Goal: Task Accomplishment & Management: Use online tool/utility

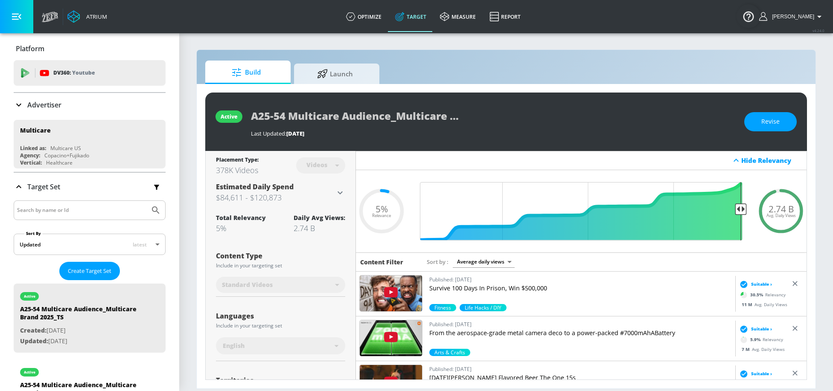
scroll to position [233, 0]
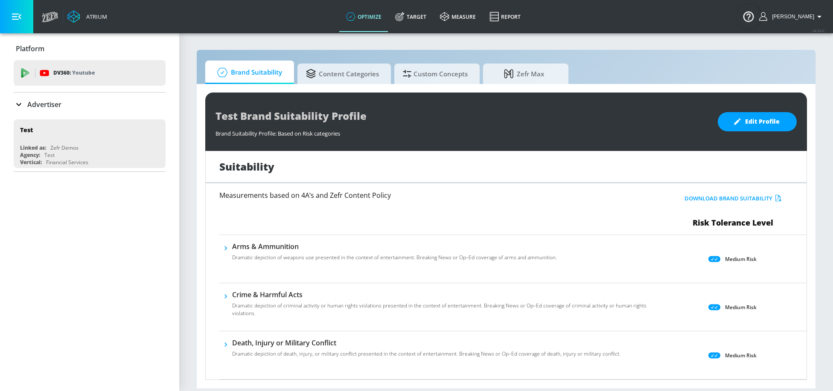
click at [420, 34] on section "Brand Suitability Content Categories Custom Concepts Zefr Max Test Brand Suitab…" at bounding box center [506, 211] width 654 height 359
click at [420, 25] on link "Target" at bounding box center [410, 16] width 45 height 31
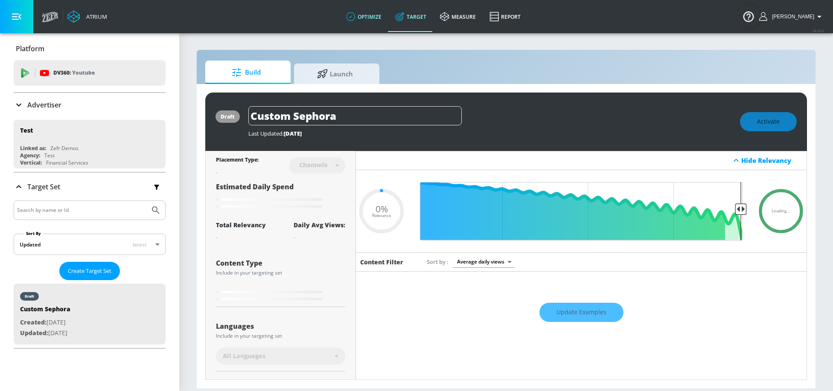
type input "0.05"
click at [46, 105] on p "Advertiser" at bounding box center [44, 104] width 34 height 9
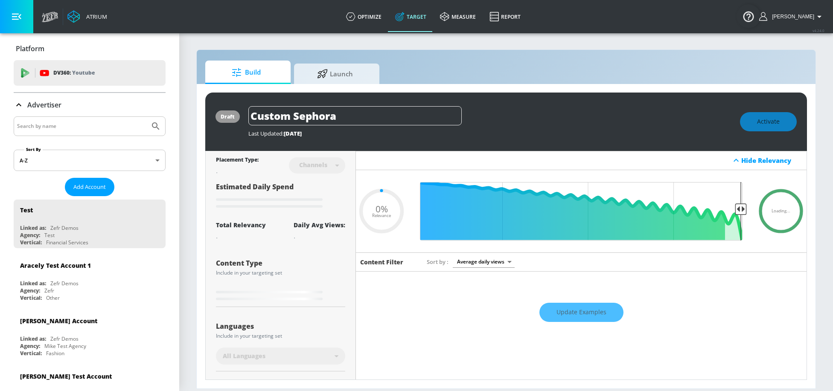
click at [55, 128] on input "Search by name" at bounding box center [81, 126] width 129 height 11
type input "cbs"
click at [146, 117] on button "Submit Search" at bounding box center [155, 126] width 19 height 19
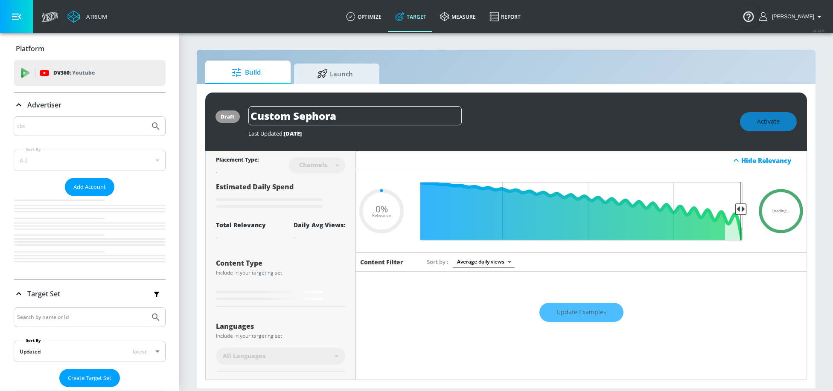
type input "0.05"
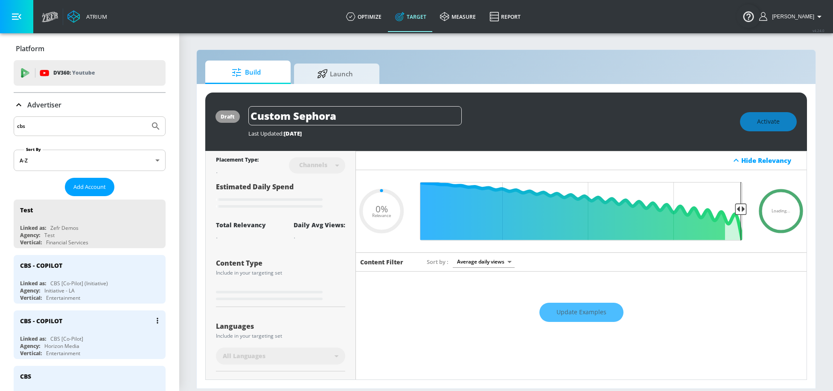
scroll to position [2, 0]
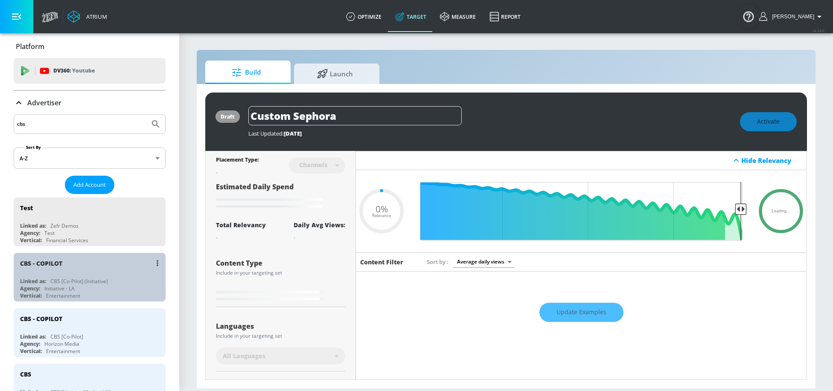
click at [79, 278] on div "CBS [Co-Pilot] (Initiative)" at bounding box center [79, 281] width 58 height 7
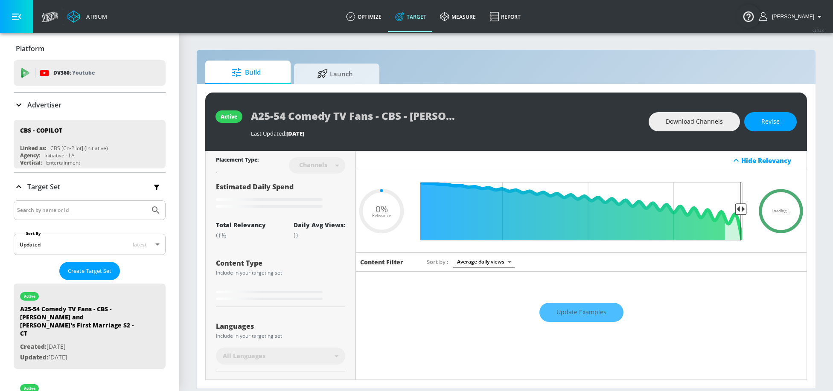
type input "0.5"
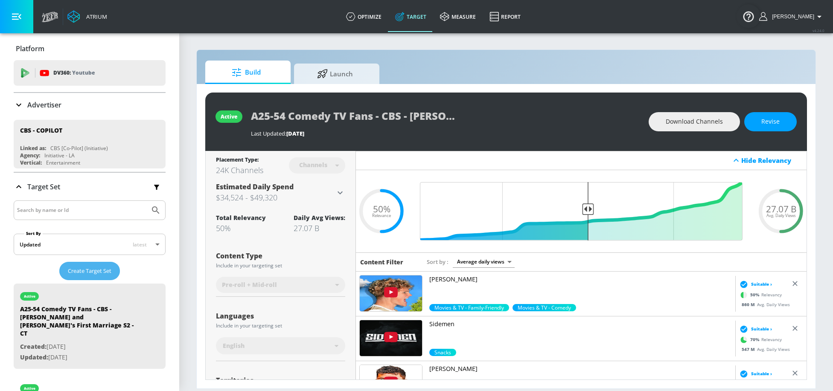
click at [88, 270] on span "Create Target Set" at bounding box center [90, 271] width 44 height 10
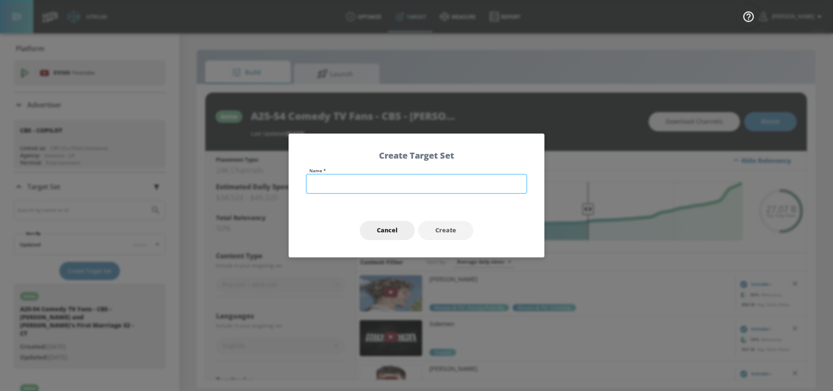
click at [366, 185] on input "text" at bounding box center [416, 184] width 221 height 20
type input "A18-64 Longtime and New Fans - CBS - NCIS Fall'25 - TS"
click at [448, 235] on span "Create" at bounding box center [445, 230] width 21 height 11
type input "A18-64 Longtime and New Fans - CBS - NCIS Fall'25 - TS"
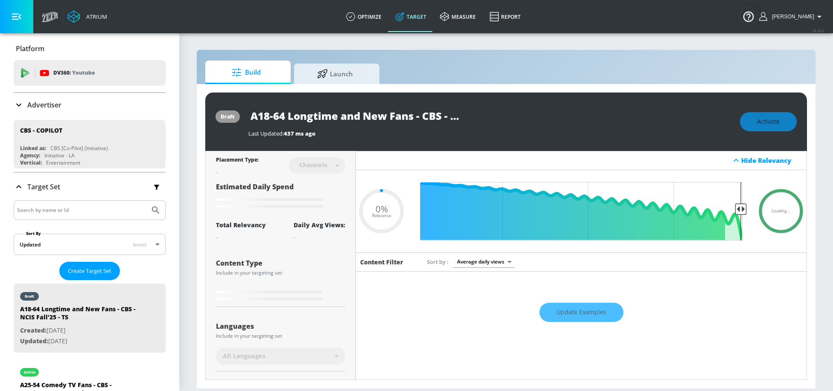
type input "0.6"
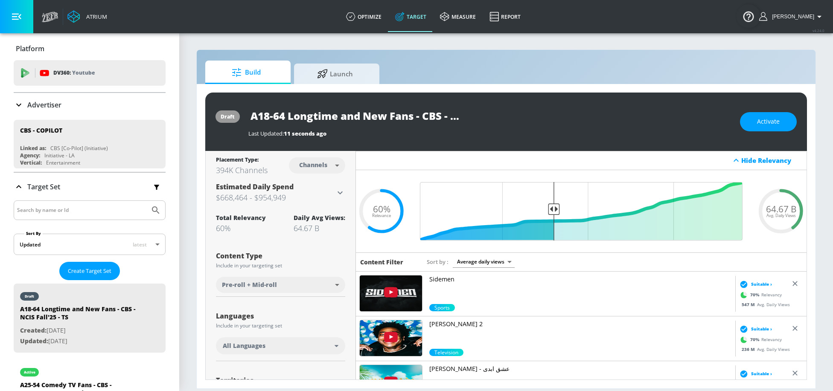
click at [425, 115] on input "A18-64 Longtime and New Fans - CBS - NCIS Fall'25 - TS" at bounding box center [354, 115] width 213 height 19
click at [329, 166] on body "Atrium optimize Target measure Report optimize Target measure Report v 4.24.0 S…" at bounding box center [416, 195] width 833 height 391
click at [405, 116] on div at bounding box center [416, 195] width 833 height 391
click at [391, 115] on input "A18-64 Longtime and New Fans - CBS - NCIS Fall'25 - TS" at bounding box center [354, 115] width 213 height 19
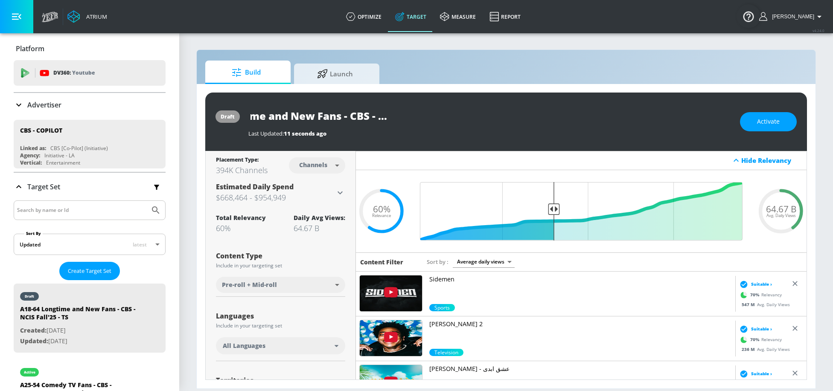
drag, startPoint x: 440, startPoint y: 114, endPoint x: 537, endPoint y: 114, distance: 97.7
click at [537, 114] on div "A18-64 Longtime and New Fans - CBS - NCIS Fall'25 - TS" at bounding box center [489, 115] width 483 height 19
click at [452, 114] on input "A18-64 Longtime and New Fans - CBS - NCIS Fall'25 - TS" at bounding box center [354, 115] width 213 height 19
drag, startPoint x: 447, startPoint y: 114, endPoint x: 488, endPoint y: 114, distance: 40.5
click at [488, 115] on div "A18-64 Longtime and New Fans - CBS - NCIS Fall'25 - TS" at bounding box center [489, 115] width 483 height 19
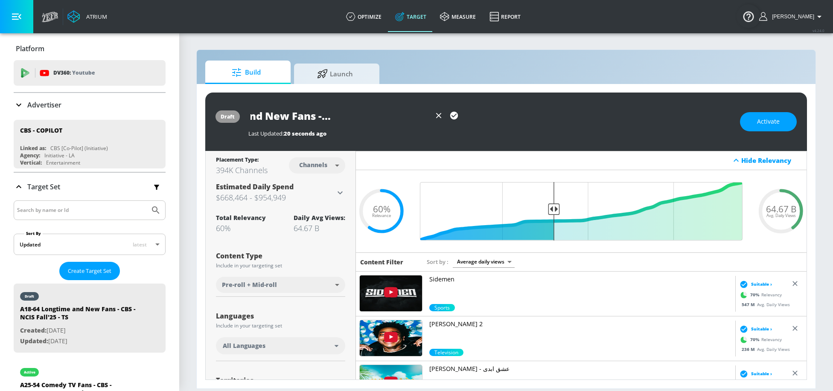
scroll to position [0, 104]
type input "A18-64 Longtime and New Fans - CBS - NCIS Fall'25 - CT"
click at [455, 117] on icon "button" at bounding box center [454, 116] width 8 height 8
type input "0.5"
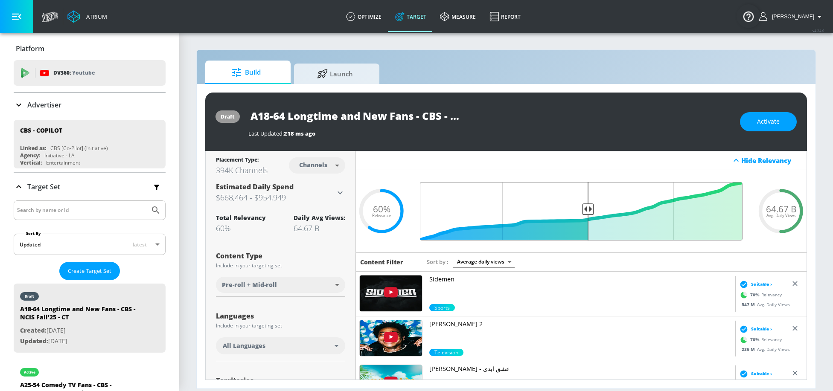
click at [588, 202] on input "Final Threshold" at bounding box center [581, 211] width 331 height 58
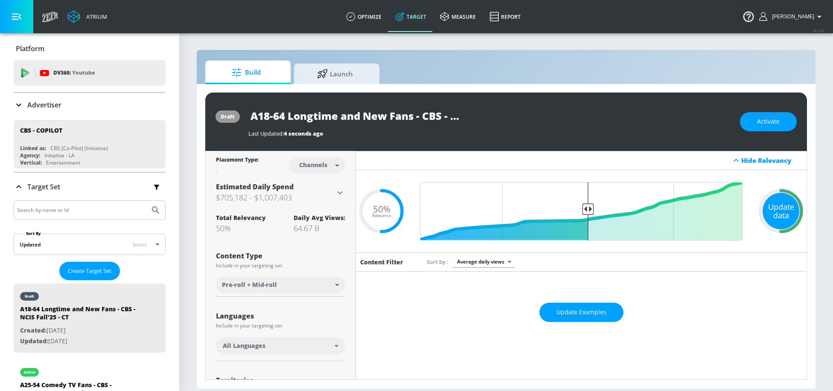
click at [787, 217] on div "Update data" at bounding box center [781, 211] width 37 height 37
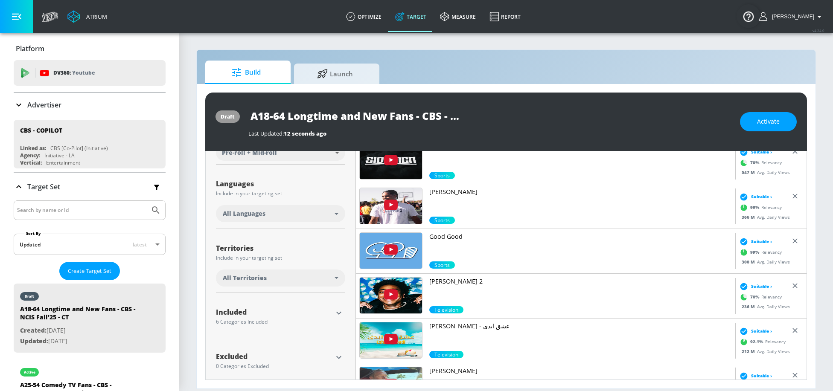
scroll to position [99, 0]
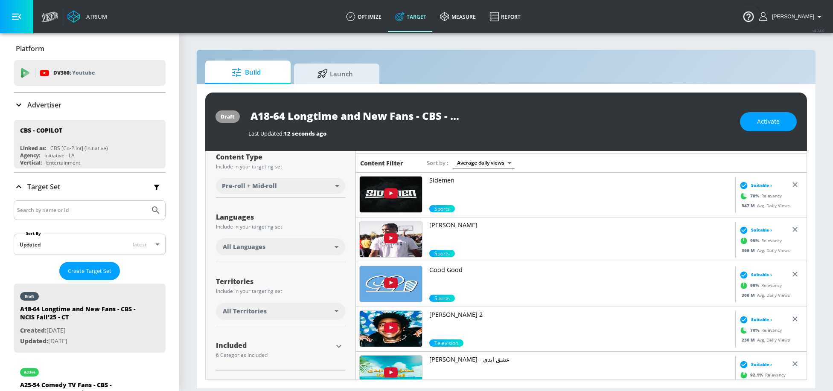
click at [279, 250] on div "All Languages" at bounding box center [279, 247] width 112 height 9
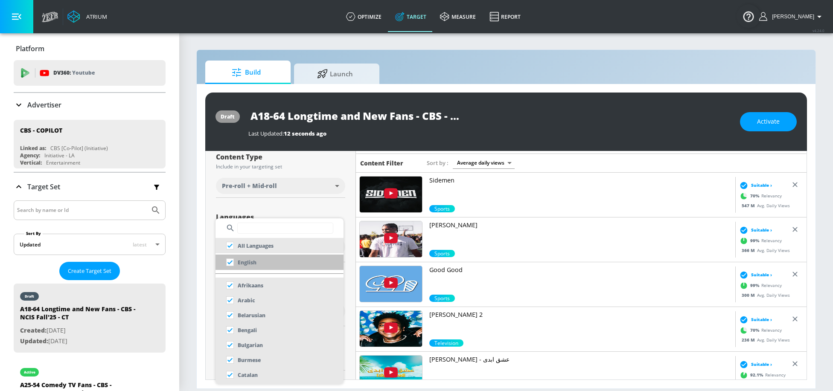
click at [264, 265] on li "English" at bounding box center [280, 262] width 128 height 15
checkbox input "false"
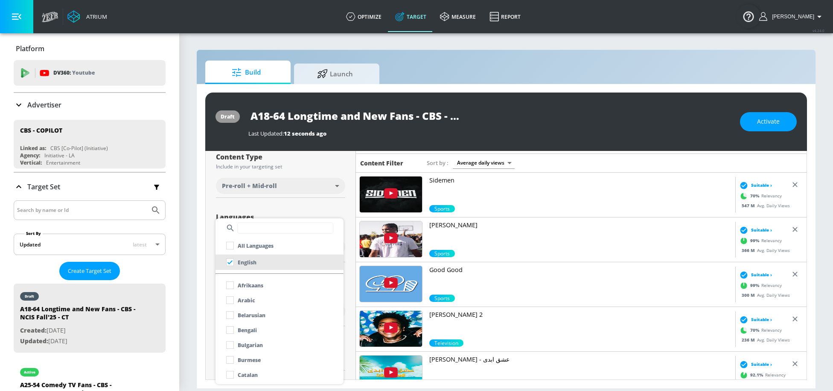
click at [324, 180] on div at bounding box center [416, 195] width 833 height 391
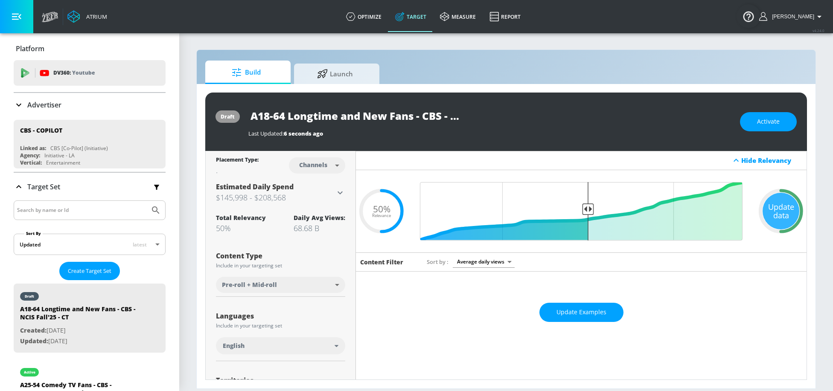
scroll to position [140, 0]
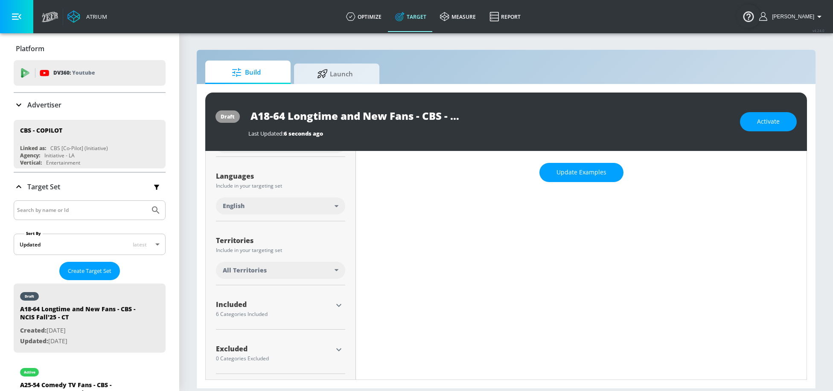
click at [302, 285] on div "Placement Type: Channels channels ​ Estimated Daily Spend $145,998 - $208,568 A…" at bounding box center [280, 196] width 129 height 370
click at [292, 273] on div "All Territories" at bounding box center [279, 270] width 112 height 9
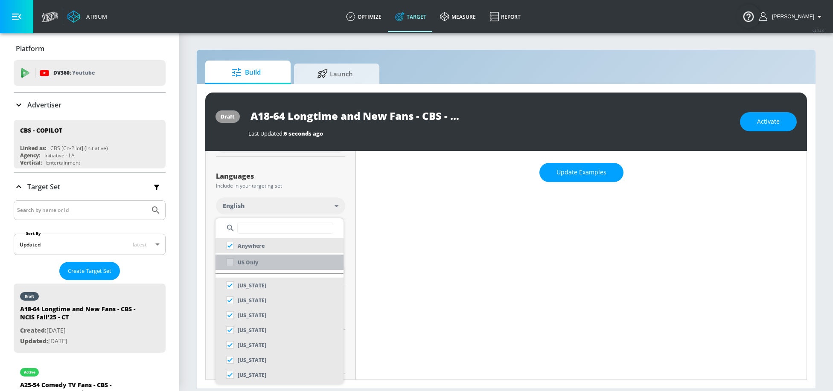
click at [265, 259] on li "US Only" at bounding box center [280, 262] width 128 height 15
checkbox input "false"
checkbox input "true"
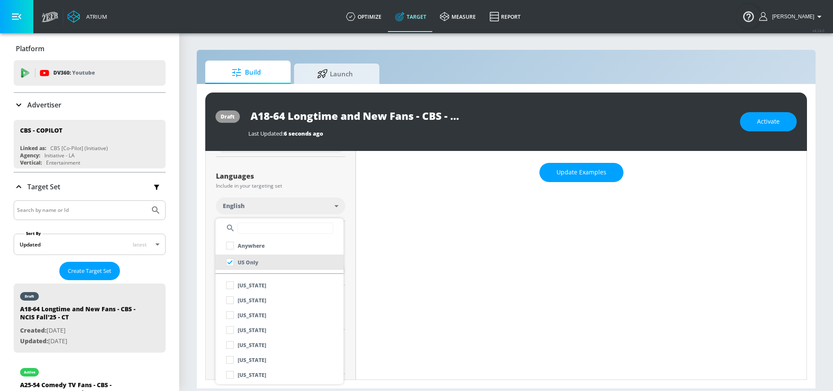
click at [306, 181] on div at bounding box center [416, 195] width 833 height 391
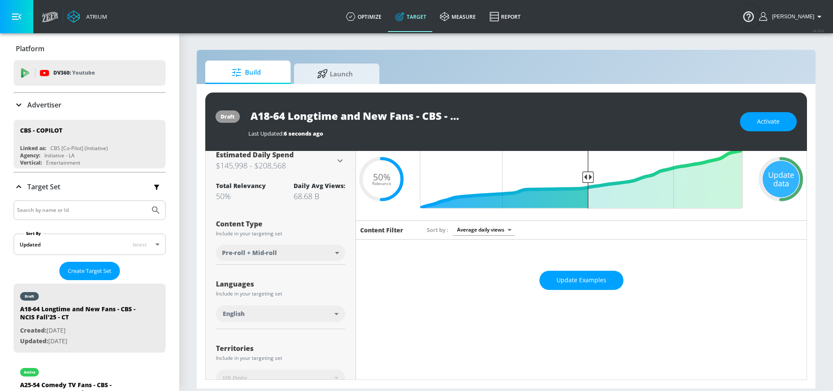
scroll to position [0, 0]
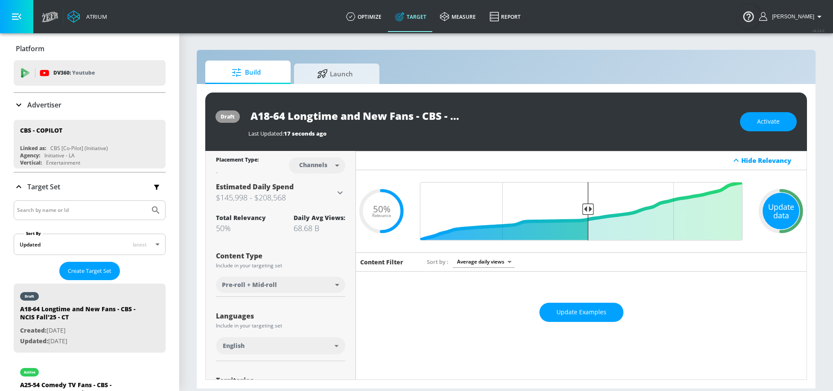
click at [772, 204] on div "Update data" at bounding box center [781, 211] width 37 height 37
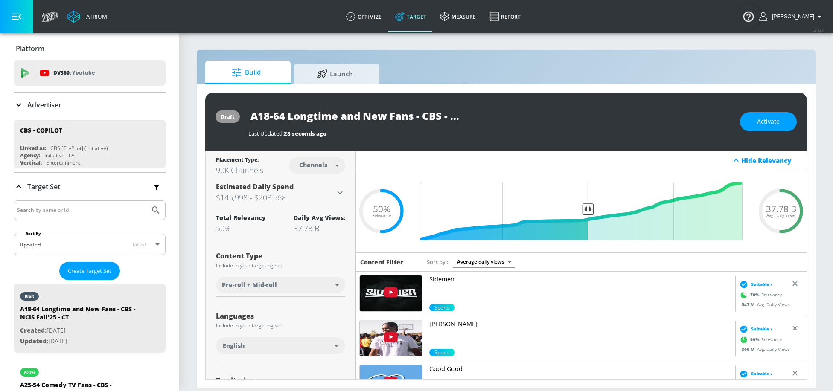
click at [341, 189] on icon at bounding box center [340, 193] width 10 height 10
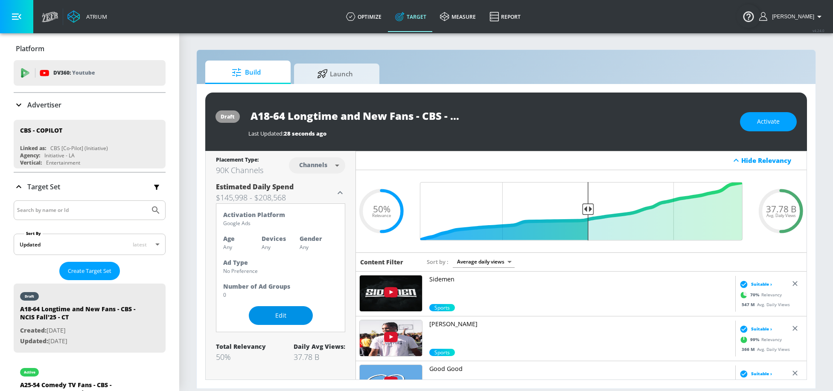
click at [278, 312] on span "Edit" at bounding box center [281, 316] width 30 height 11
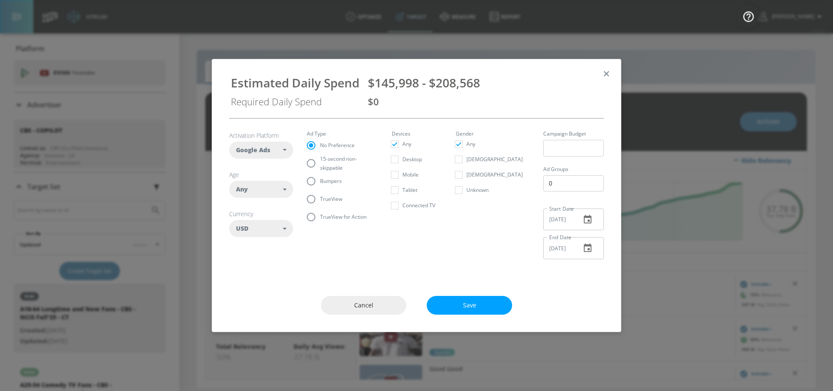
click at [272, 187] on div "Any" at bounding box center [259, 189] width 47 height 9
click at [264, 245] on div "18-24" at bounding box center [257, 245] width 15 height 8
checkbox input "false"
checkbox input "true"
click at [260, 303] on div "55-64" at bounding box center [257, 307] width 15 height 8
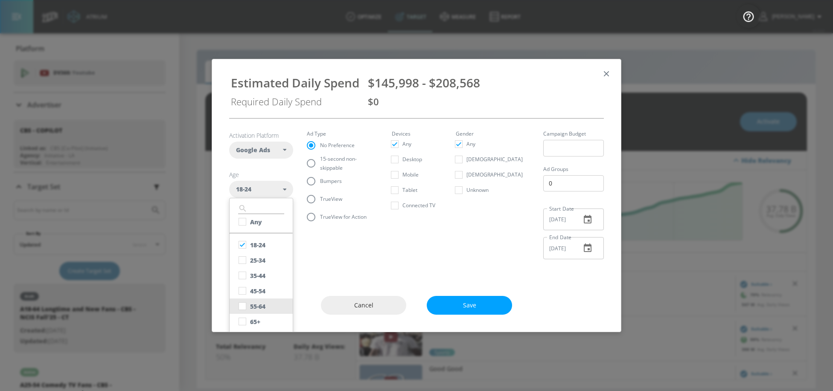
checkbox input "true"
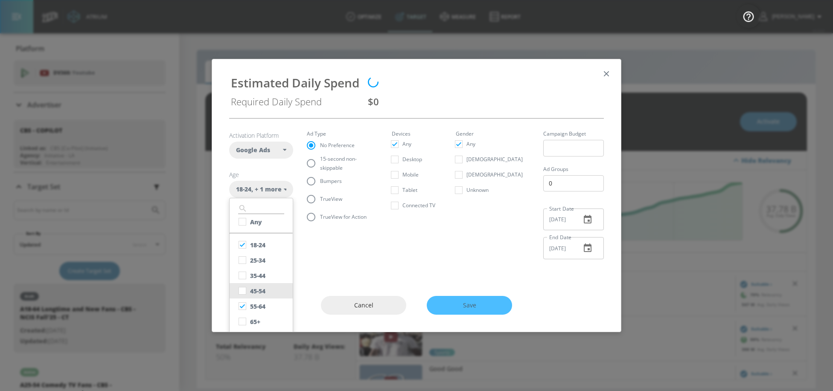
click at [260, 290] on div "45-54" at bounding box center [257, 291] width 15 height 8
checkbox input "true"
click at [260, 269] on button "35-44" at bounding box center [261, 275] width 63 height 15
checkbox input "true"
click at [259, 257] on div "25-34" at bounding box center [257, 261] width 15 height 8
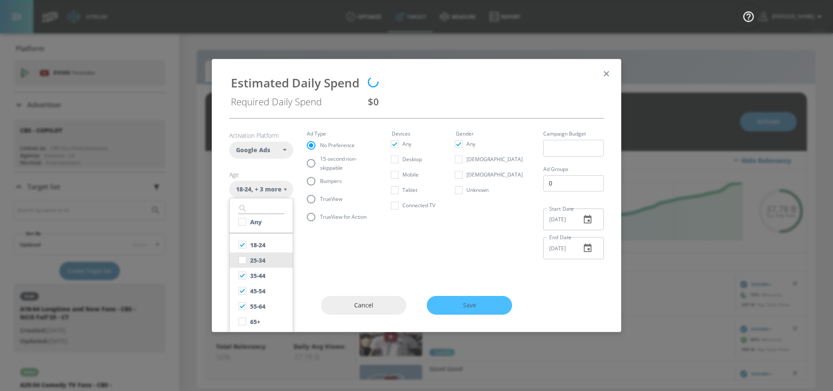
checkbox input "true"
click at [486, 285] on div "Cancel Save" at bounding box center [416, 305] width 409 height 53
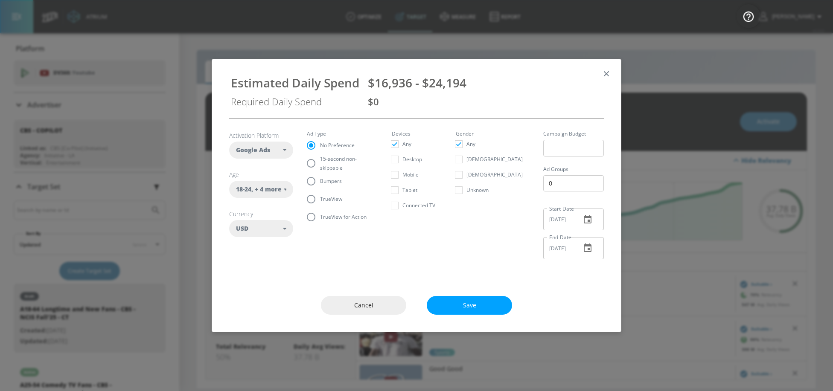
click at [486, 303] on span "Save" at bounding box center [469, 305] width 51 height 11
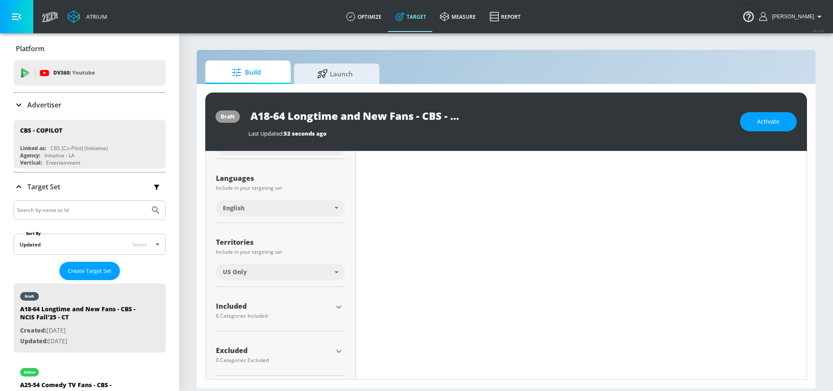
scroll to position [326, 0]
click at [342, 346] on icon "button" at bounding box center [339, 350] width 10 height 10
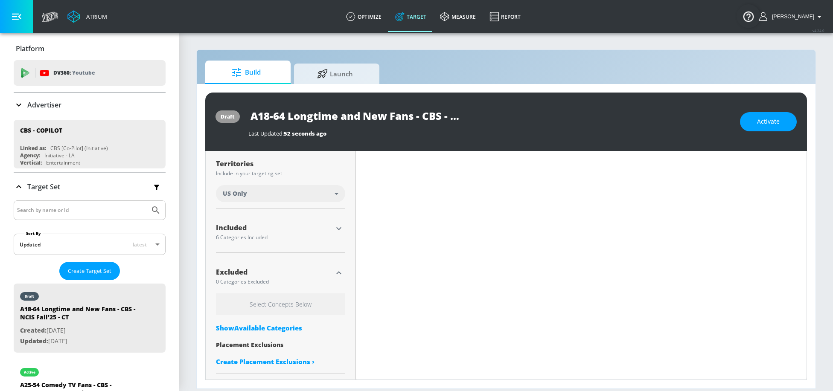
click at [299, 328] on div "Show Available Categories" at bounding box center [280, 328] width 129 height 9
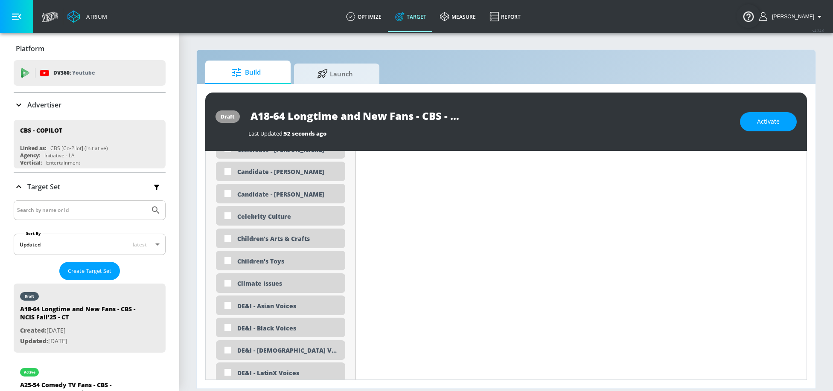
scroll to position [860, 0]
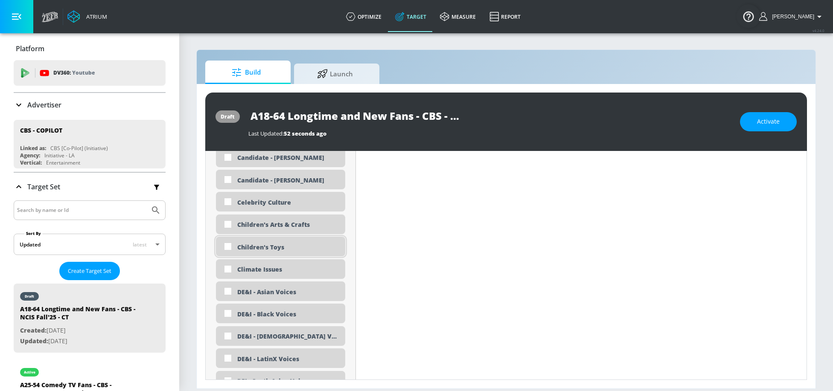
click at [277, 246] on div "Children's Toys" at bounding box center [288, 247] width 102 height 8
checkbox input "true"
click at [276, 222] on div "Children's Arts & Crafts" at bounding box center [288, 225] width 102 height 8
checkbox input "true"
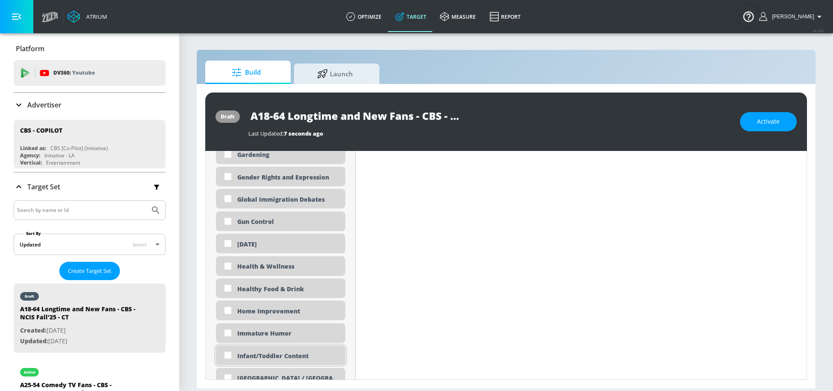
scroll to position [1482, 0]
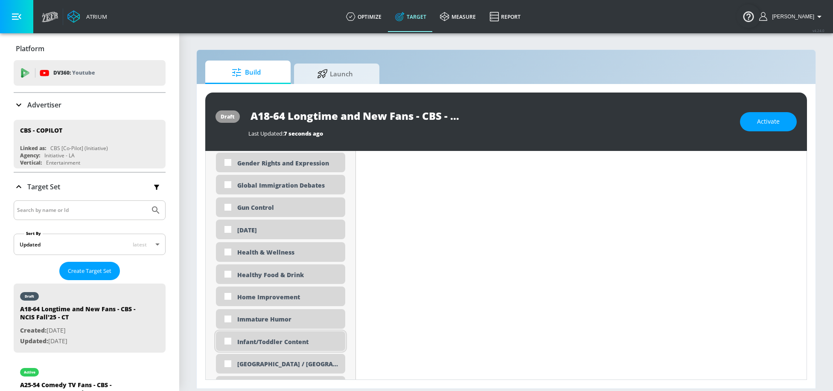
click at [258, 340] on div "Infant/Toddler Content" at bounding box center [288, 342] width 102 height 8
checkbox input "true"
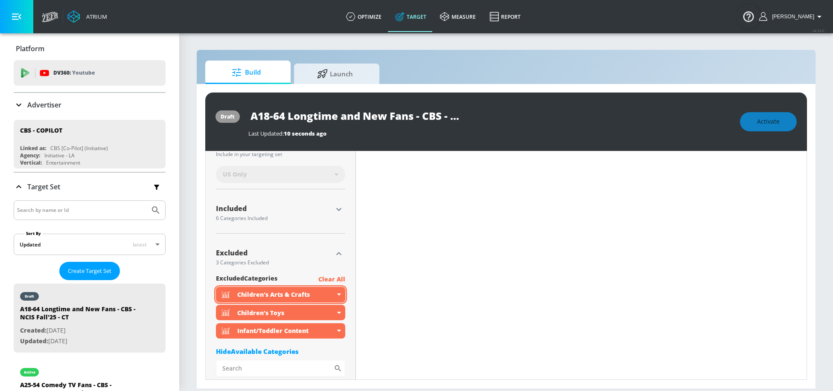
scroll to position [396, 0]
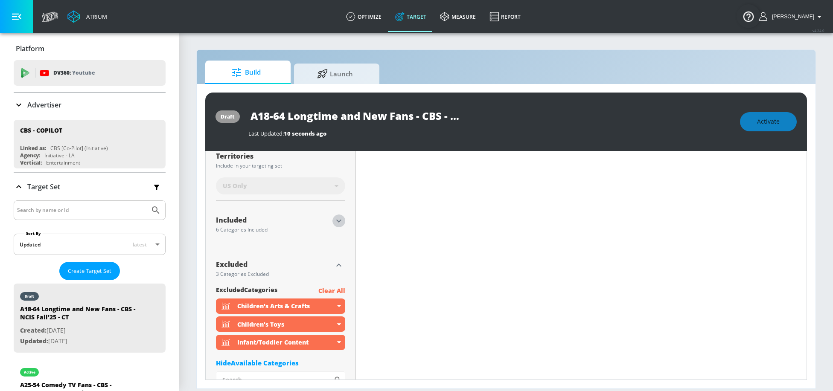
click at [338, 221] on icon "button" at bounding box center [338, 221] width 5 height 3
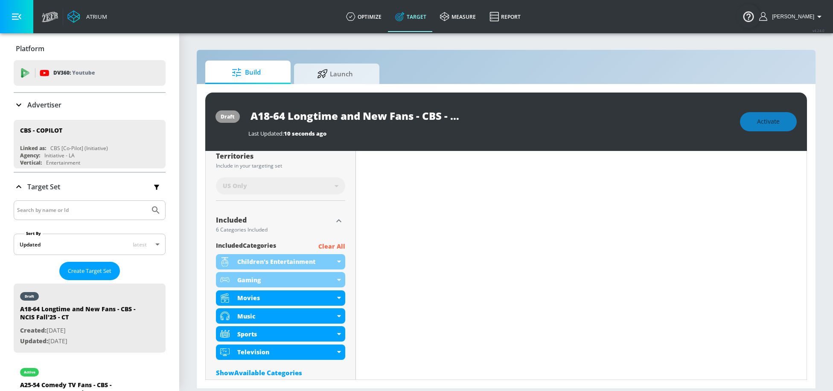
click at [335, 243] on p "Clear All" at bounding box center [331, 247] width 27 height 11
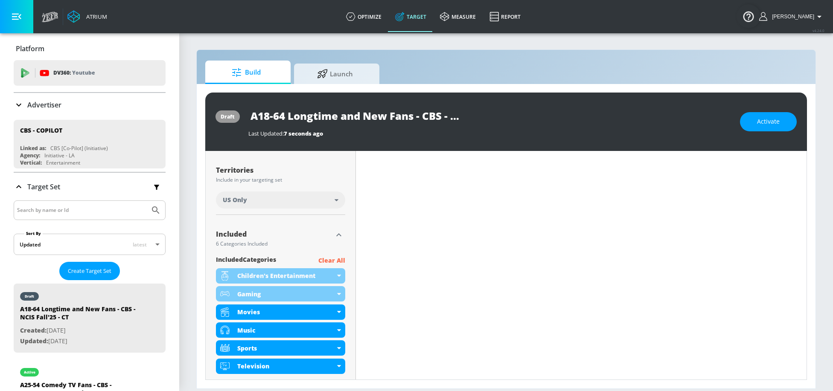
scroll to position [411, 0]
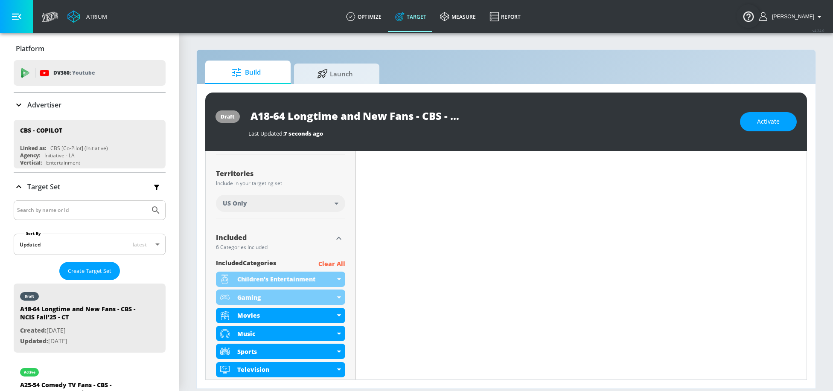
click at [326, 263] on p "Clear All" at bounding box center [331, 264] width 27 height 11
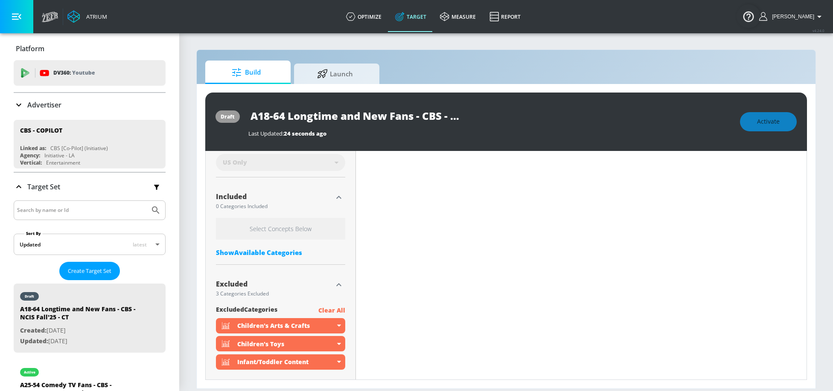
click at [297, 254] on div "Show Available Categories" at bounding box center [280, 252] width 129 height 9
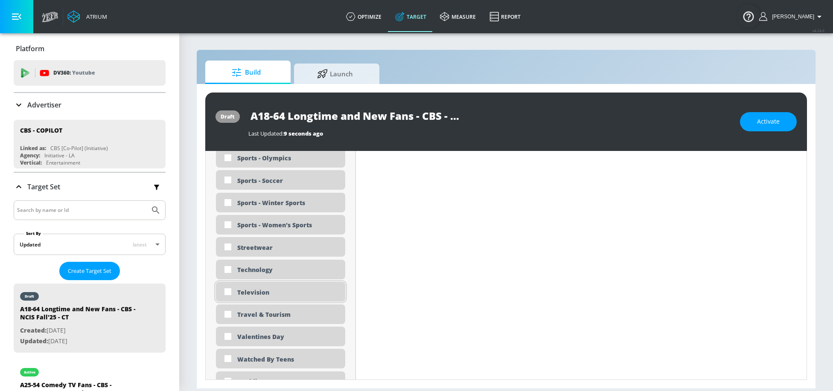
scroll to position [2662, 0]
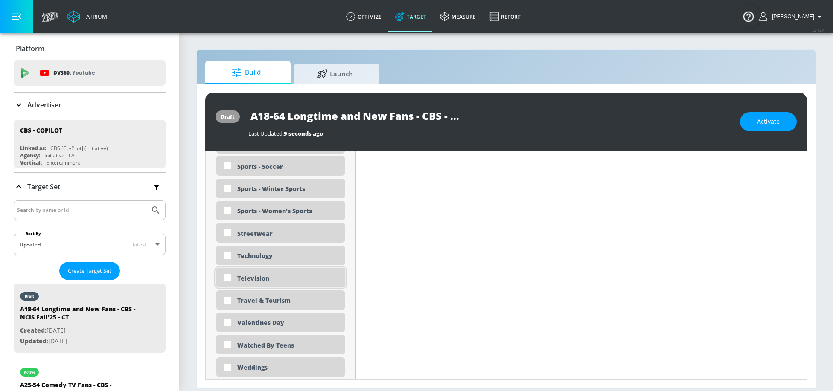
click at [264, 277] on div "Television" at bounding box center [288, 278] width 102 height 8
checkbox input "true"
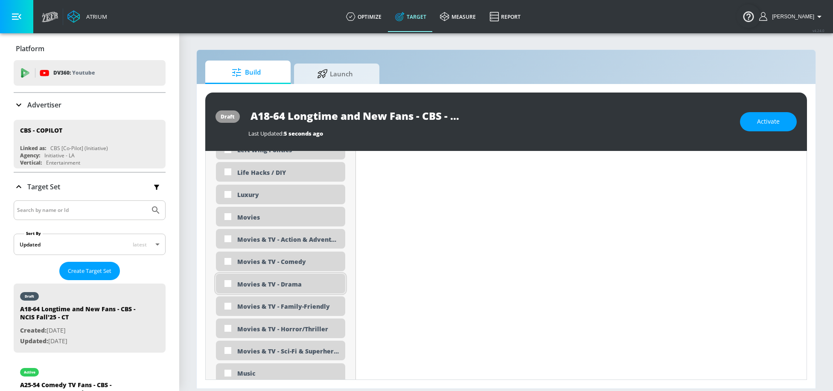
scroll to position [1738, 0]
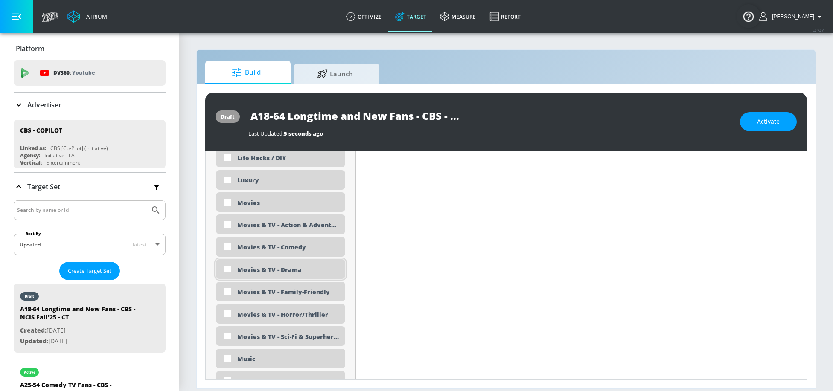
click at [261, 268] on div "Movies & TV - Drama" at bounding box center [288, 270] width 102 height 8
checkbox input "true"
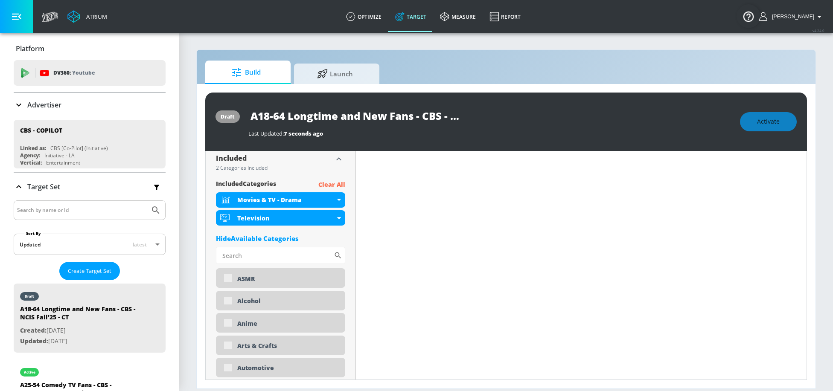
scroll to position [438, 0]
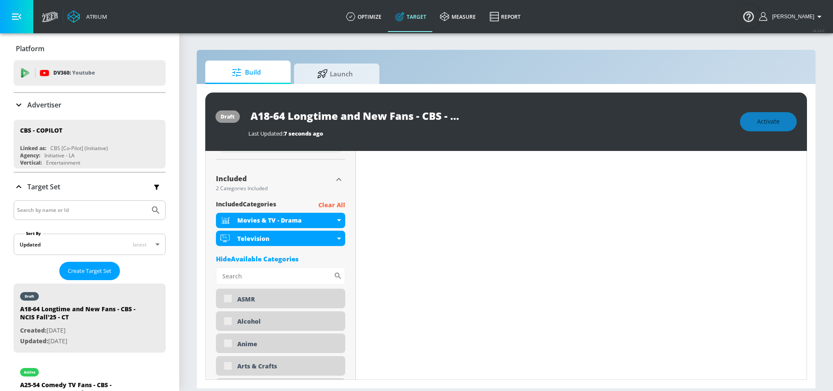
click at [338, 176] on icon "button" at bounding box center [339, 180] width 10 height 10
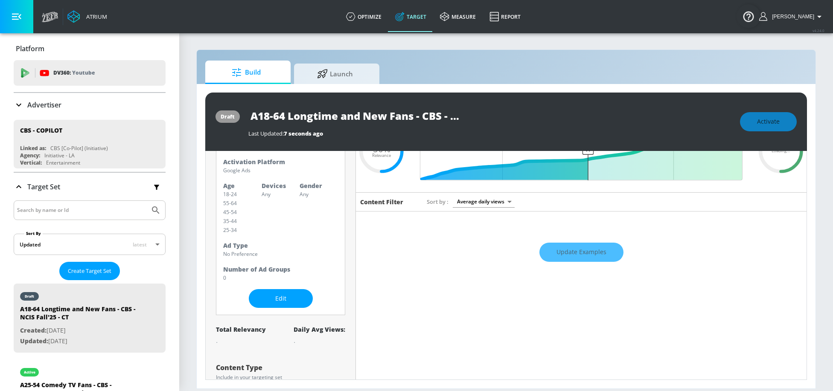
scroll to position [0, 0]
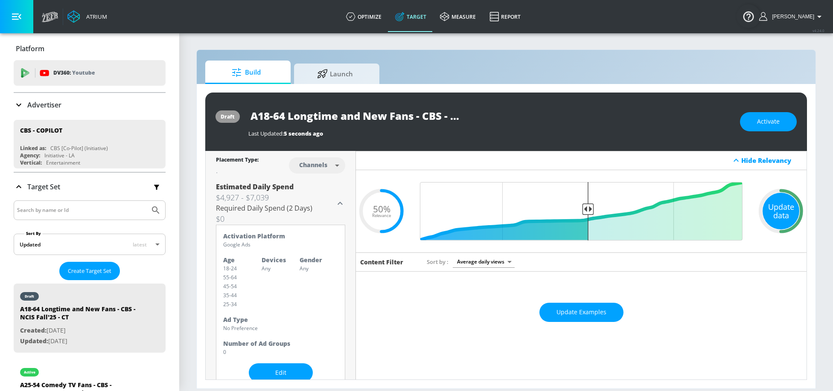
click at [781, 219] on div "Update data" at bounding box center [781, 211] width 37 height 37
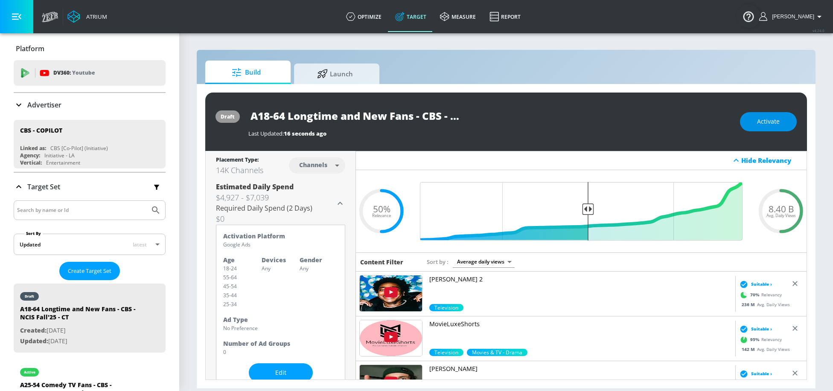
click at [781, 114] on button "Activate" at bounding box center [768, 121] width 57 height 19
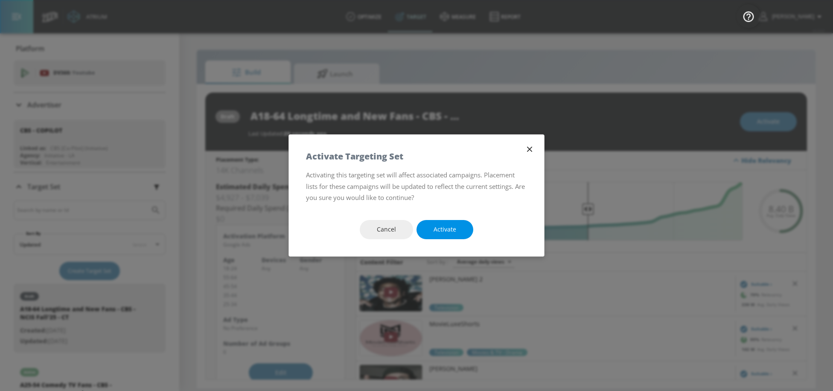
click at [460, 233] on button "Activate" at bounding box center [445, 229] width 57 height 19
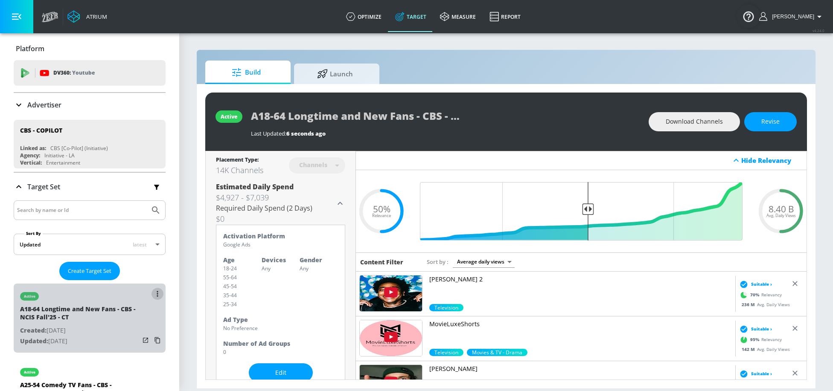
click at [157, 294] on icon "list of Target Set" at bounding box center [158, 294] width 2 height 6
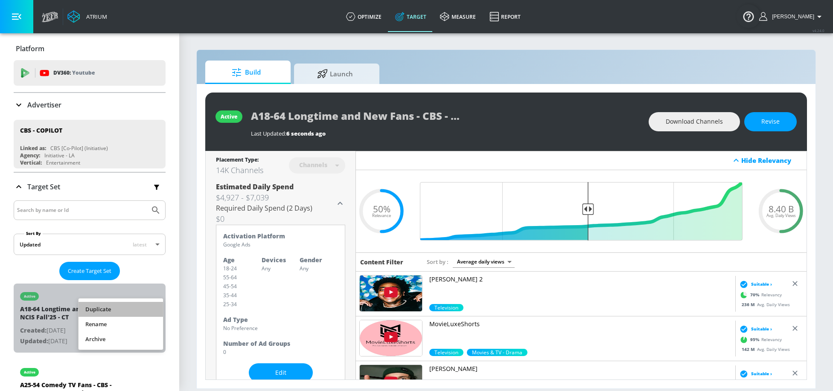
click at [119, 309] on li "Duplicate" at bounding box center [121, 309] width 85 height 15
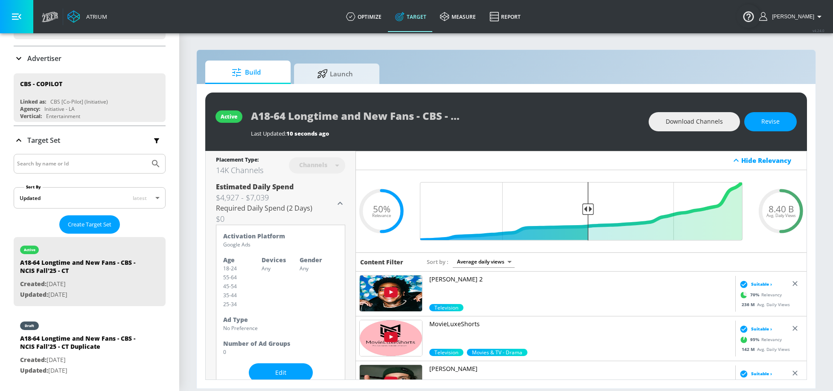
scroll to position [73, 0]
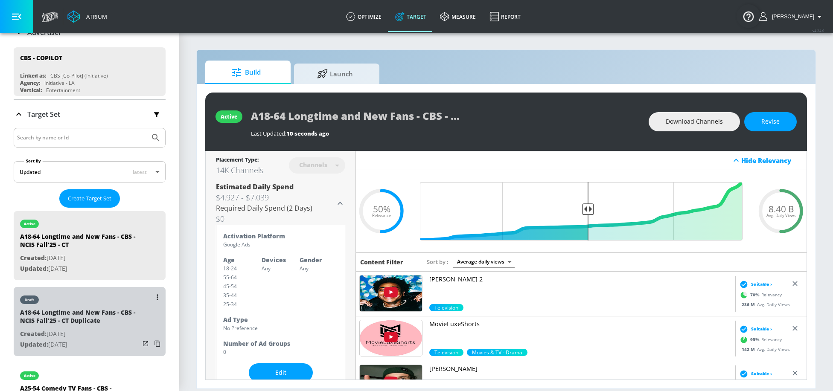
click at [105, 320] on div "A18-64 Longtime and New Fans - CBS - NCIS Fall'25 - CT Duplicate" at bounding box center [80, 319] width 120 height 20
type input "A18-64 Longtime and New Fans - CBS - NCIS Fall'25 - CT Duplicate"
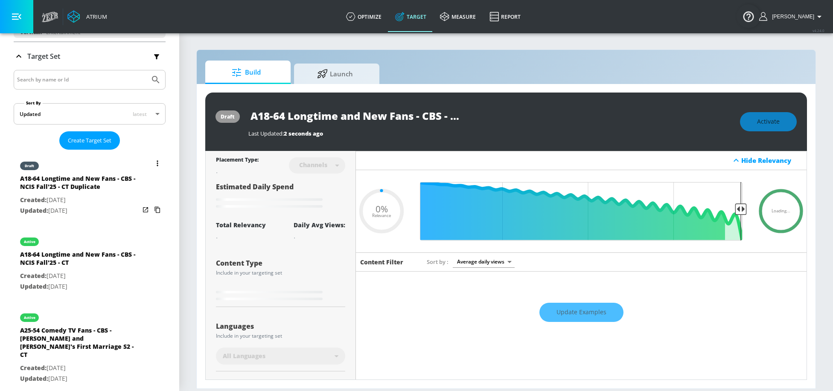
type input "0.5"
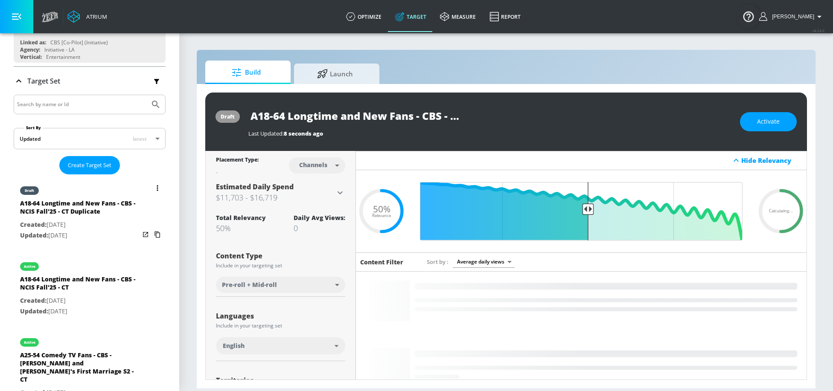
scroll to position [102, 0]
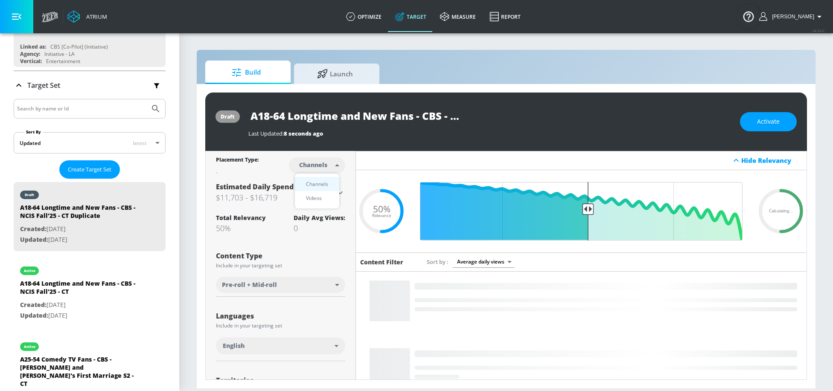
click at [322, 169] on body "Atrium optimize Target measure Report optimize Target measure Report v 4.24.0 S…" at bounding box center [416, 195] width 833 height 391
click at [317, 193] on li "Videos" at bounding box center [317, 198] width 44 height 14
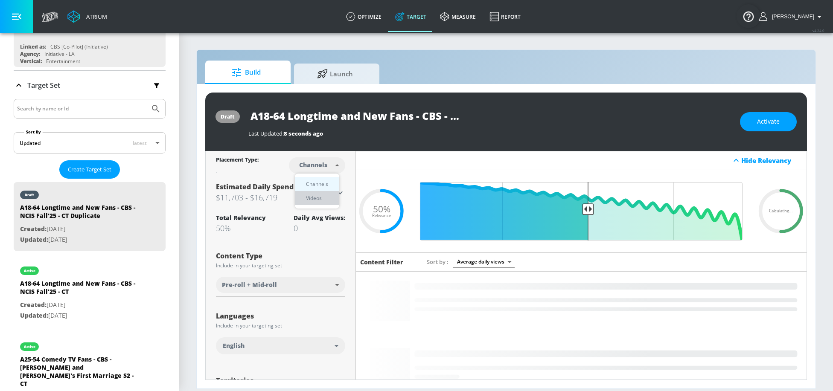
type input "videos"
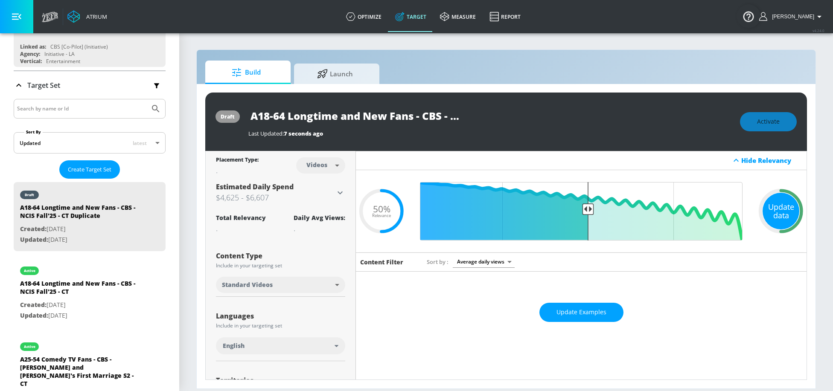
click at [784, 203] on div "Update data" at bounding box center [781, 211] width 37 height 37
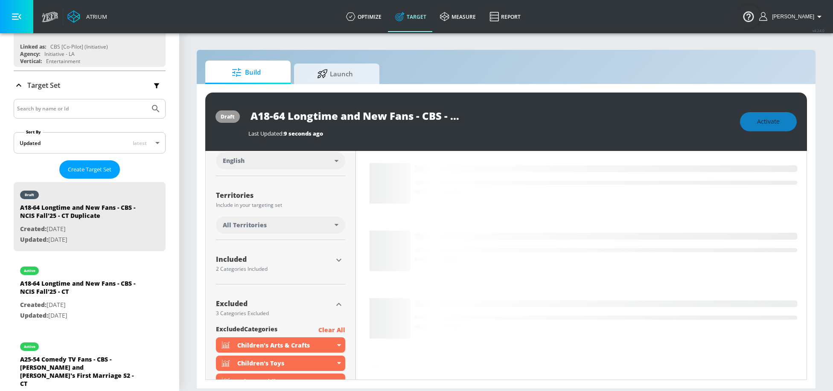
scroll to position [185, 0]
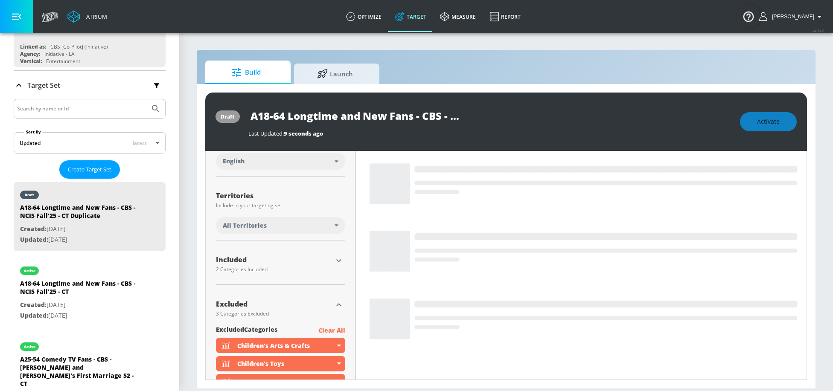
click at [307, 222] on div "All Territories" at bounding box center [279, 226] width 112 height 9
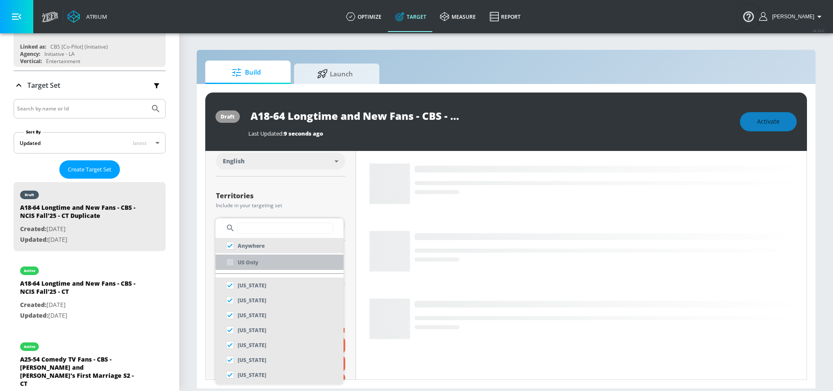
click at [263, 264] on li "US Only" at bounding box center [280, 262] width 128 height 15
checkbox input "false"
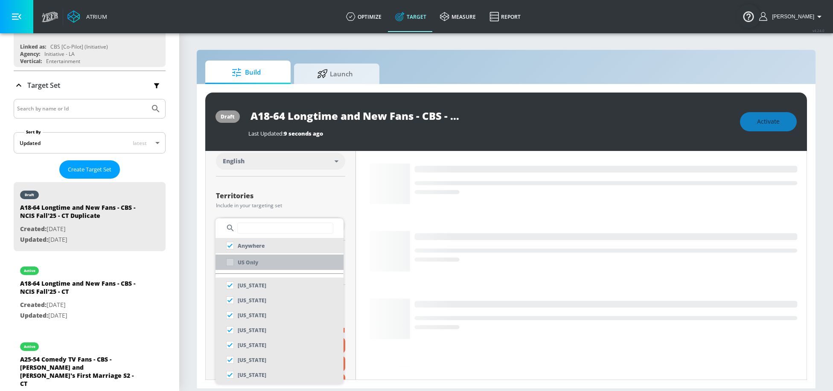
checkbox input "true"
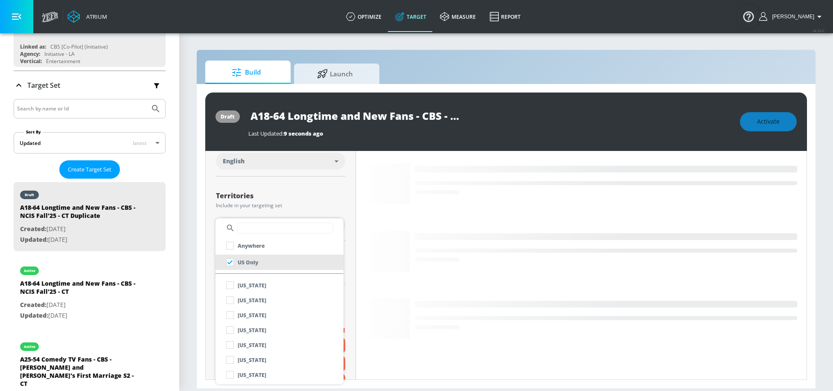
click at [287, 207] on div at bounding box center [416, 195] width 833 height 391
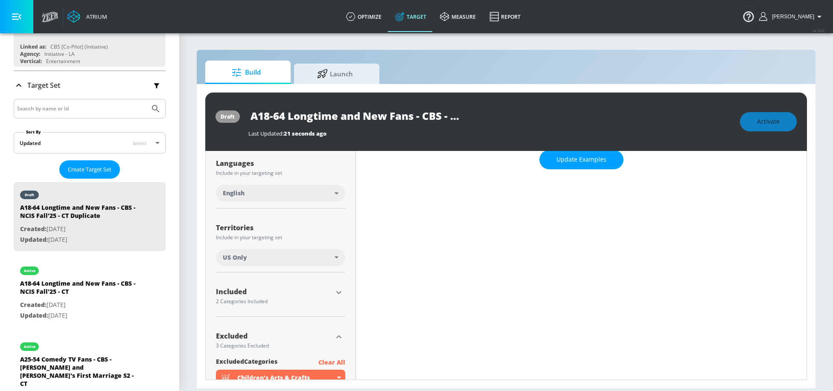
scroll to position [154, 0]
click at [590, 160] on span "Update Examples" at bounding box center [582, 158] width 50 height 11
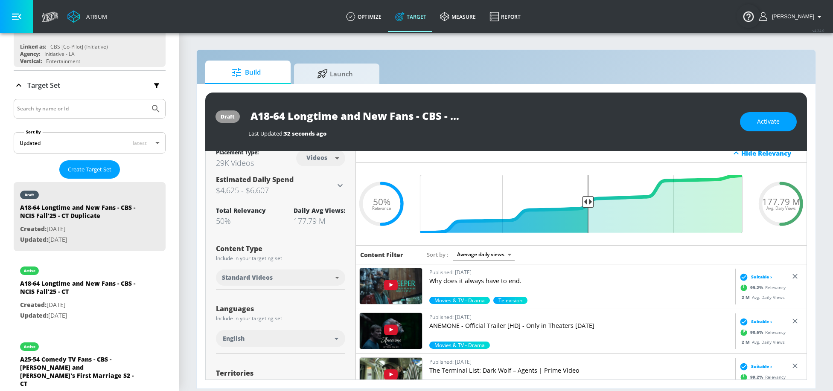
scroll to position [8, 0]
click at [443, 119] on input "A18-64 Longtime and New Fans - CBS - NCIS Fall'25 - CT Duplicate" at bounding box center [354, 115] width 213 height 19
drag, startPoint x: 443, startPoint y: 119, endPoint x: 536, endPoint y: 119, distance: 92.6
click at [536, 119] on div "A18-64 Longtime and New Fans - CBS - NCIS Fall'25 - CT Duplicate" at bounding box center [489, 115] width 483 height 19
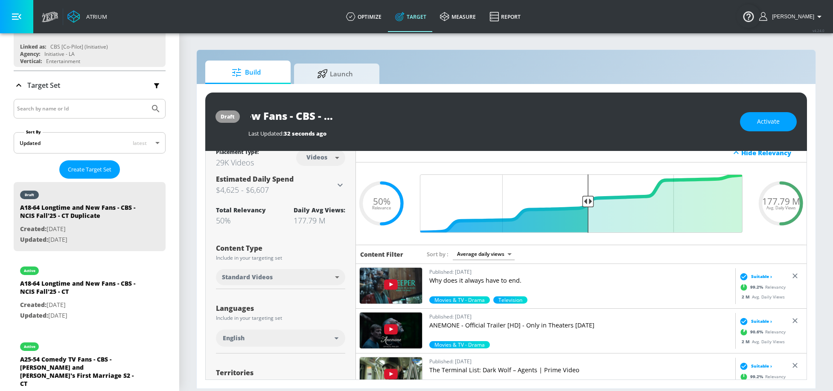
drag, startPoint x: 454, startPoint y: 114, endPoint x: 539, endPoint y: 120, distance: 84.8
click at [539, 120] on div "A18-64 Longtime and New Fans - CBS - NCIS Fall'25 - CT Duplicate" at bounding box center [489, 115] width 483 height 19
click at [432, 120] on input "A18-64 Longtime and New Fans - CBS - NCIS Fall'25 - CT Duplicate" at bounding box center [354, 115] width 213 height 19
drag, startPoint x: 396, startPoint y: 114, endPoint x: 503, endPoint y: 119, distance: 107.7
click at [503, 119] on div "A18-64 Longtime and New Fans - CBS - NCIS Fall'25 - CT Duplicate" at bounding box center [489, 115] width 483 height 19
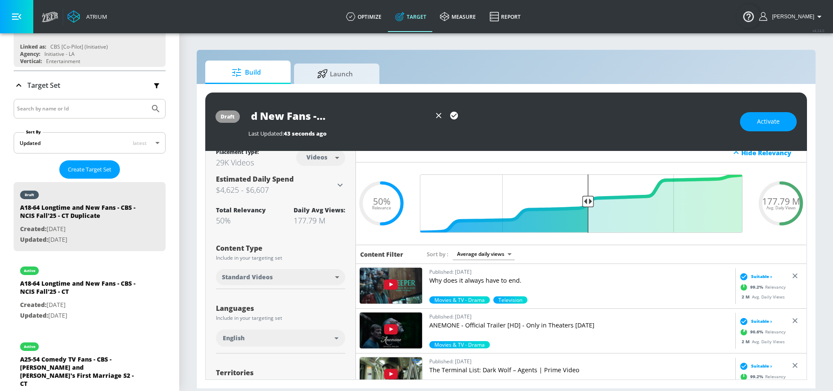
scroll to position [0, 0]
click at [459, 118] on button "button" at bounding box center [453, 115] width 15 height 15
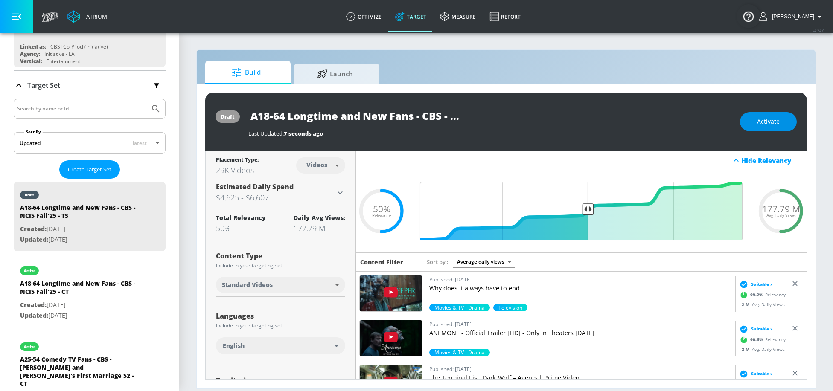
click at [761, 123] on span "Activate" at bounding box center [768, 122] width 23 height 11
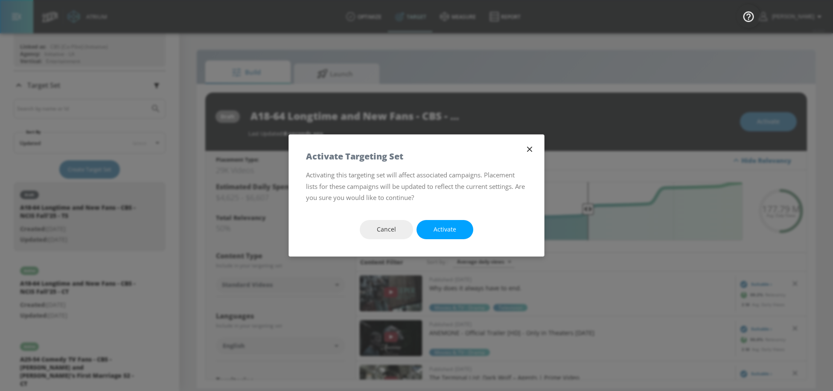
click at [443, 228] on span "Activate" at bounding box center [445, 229] width 23 height 11
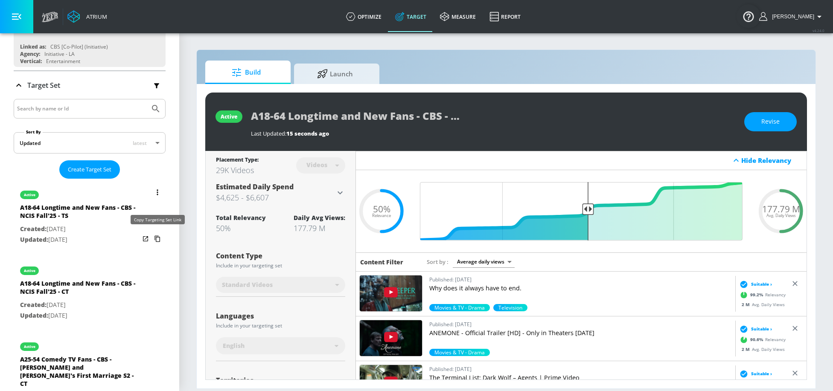
click at [157, 237] on icon "list of Target Set" at bounding box center [158, 239] width 14 height 14
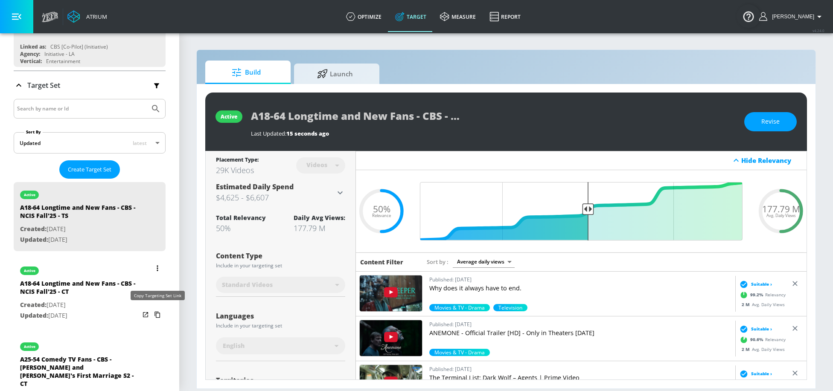
click at [157, 312] on icon "list of Target Set" at bounding box center [158, 315] width 14 height 14
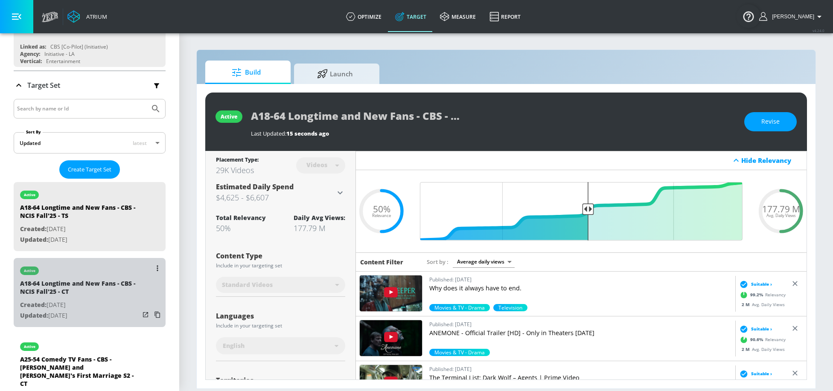
click at [88, 300] on p "Created: [DATE]" at bounding box center [80, 305] width 120 height 11
type input "A18-64 Longtime and New Fans - CBS - NCIS Fall'25 - CT"
type input "channels"
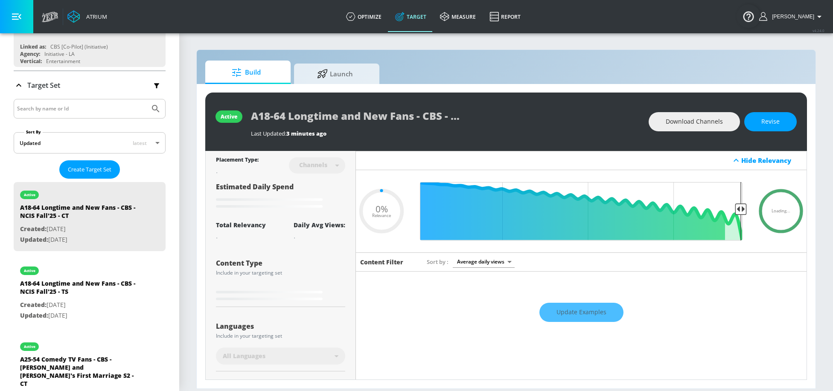
type input "0.5"
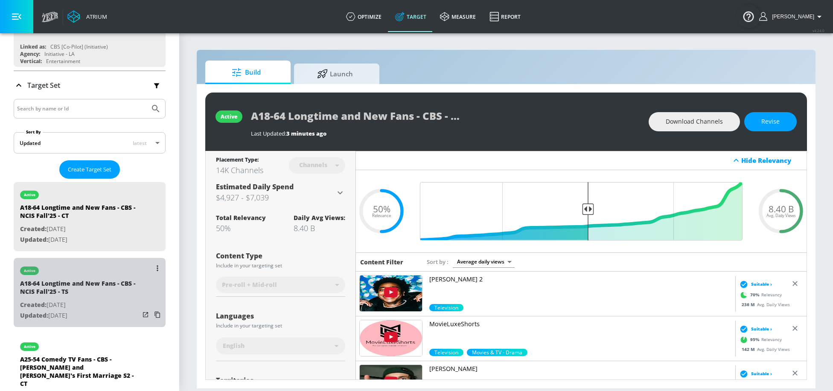
click at [96, 280] on div "A18-64 Longtime and New Fans - CBS - NCIS Fall'25 - TS" at bounding box center [80, 290] width 120 height 20
type input "A18-64 Longtime and New Fans - CBS - NCIS Fall'25 - TS"
type input "videos"
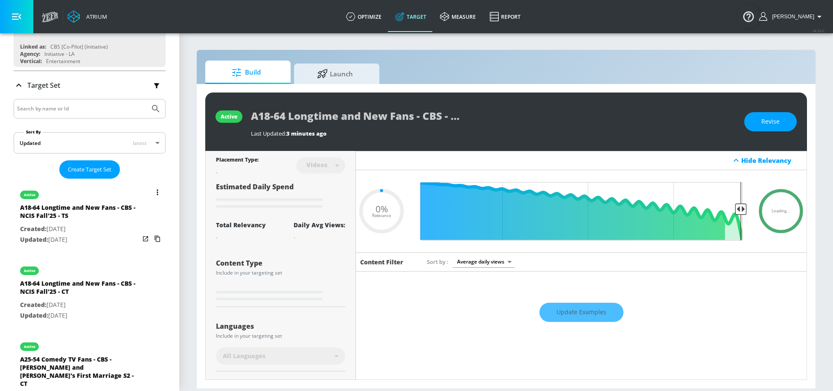
type input "0.5"
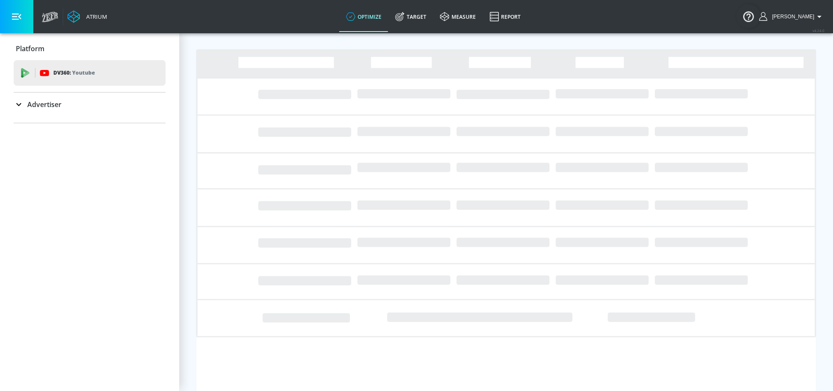
click at [419, 17] on link "Target" at bounding box center [410, 16] width 45 height 31
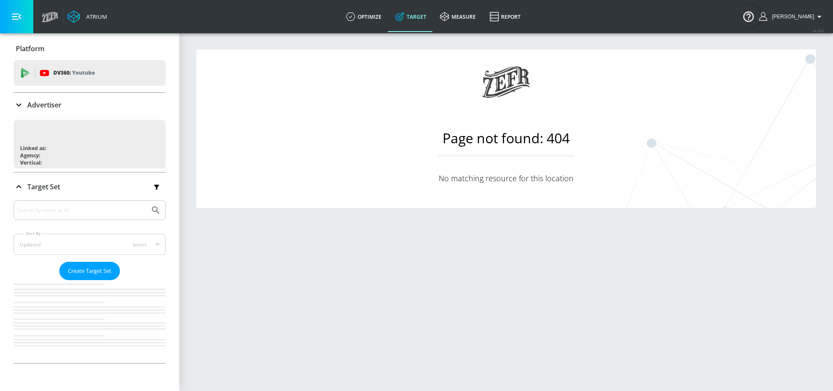
click at [417, 17] on link "Target" at bounding box center [410, 16] width 45 height 31
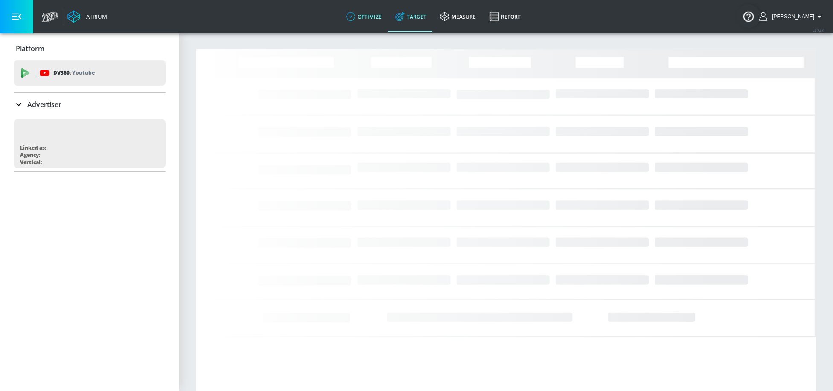
click at [379, 12] on link "optimize" at bounding box center [363, 16] width 49 height 31
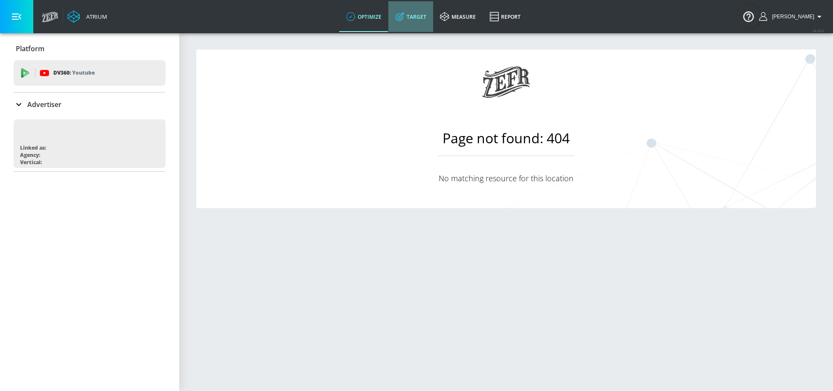
click at [415, 23] on link "Target" at bounding box center [410, 16] width 45 height 31
click at [20, 102] on icon at bounding box center [19, 104] width 10 height 10
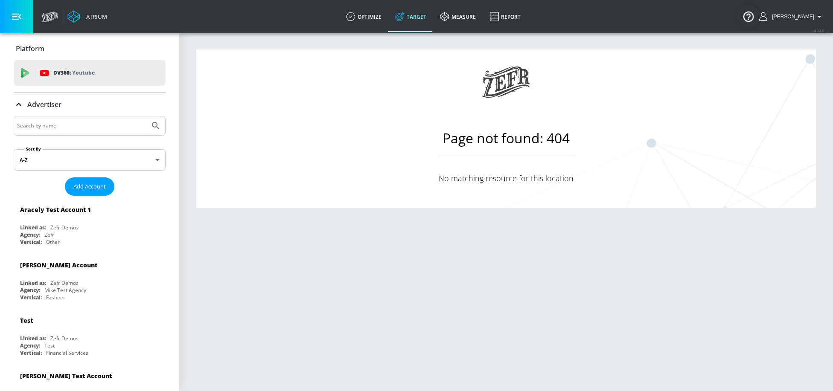
click at [58, 118] on div at bounding box center [90, 126] width 152 height 20
click at [53, 122] on input "Search by name" at bounding box center [81, 125] width 129 height 11
type input "cbs"
click at [146, 117] on button "Submit Search" at bounding box center [155, 126] width 19 height 19
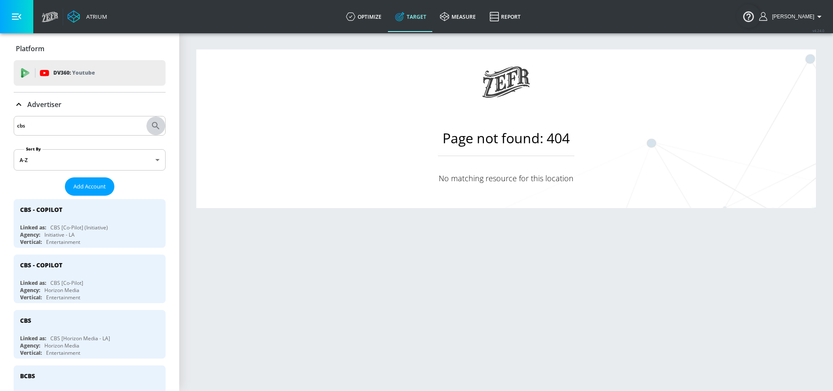
click at [152, 124] on icon "Submit Search" at bounding box center [156, 126] width 10 height 10
click at [118, 126] on input "cbs" at bounding box center [81, 125] width 129 height 11
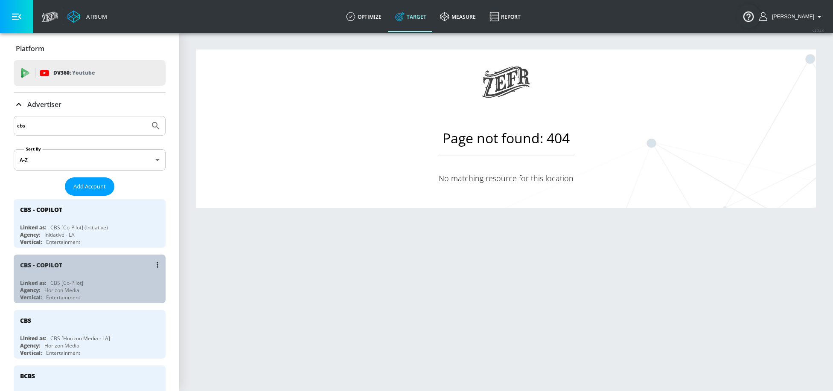
click at [88, 287] on div "Agency: Horizon Media" at bounding box center [91, 290] width 143 height 7
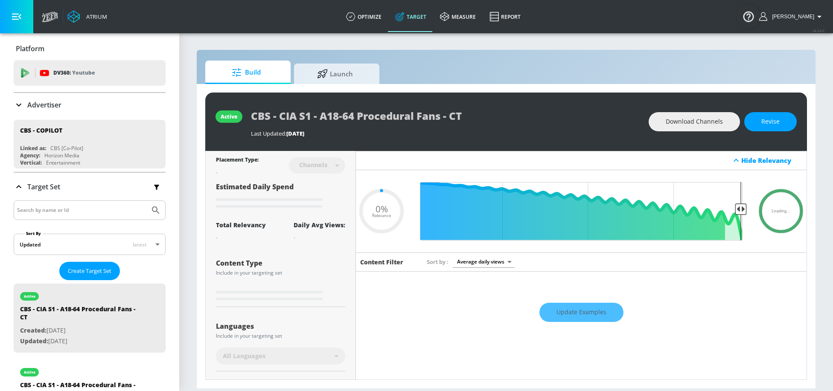
type input "0.5"
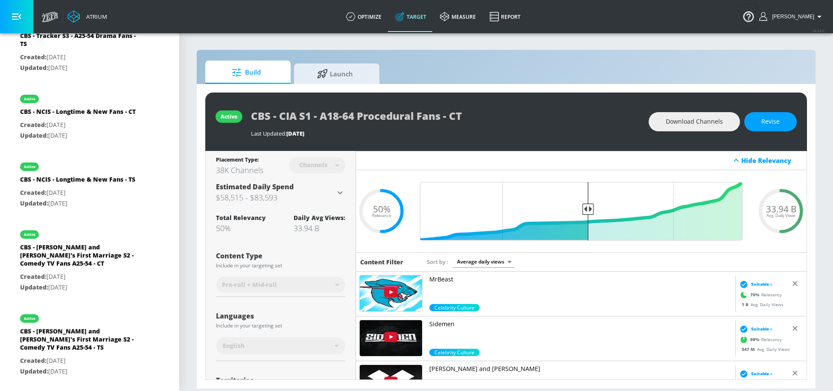
scroll to position [1883, 0]
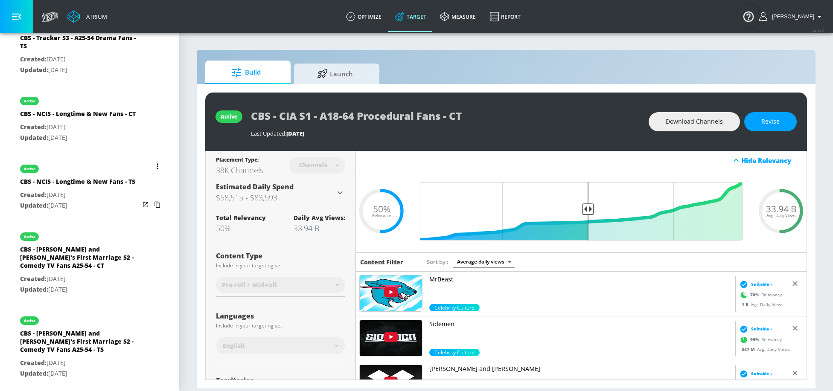
click at [70, 178] on div "CBS - NCIS - Longtime & New Fans - TS" at bounding box center [77, 184] width 115 height 12
type input "CBS - NCIS - Longtime & New Fans - TS"
type input "videos"
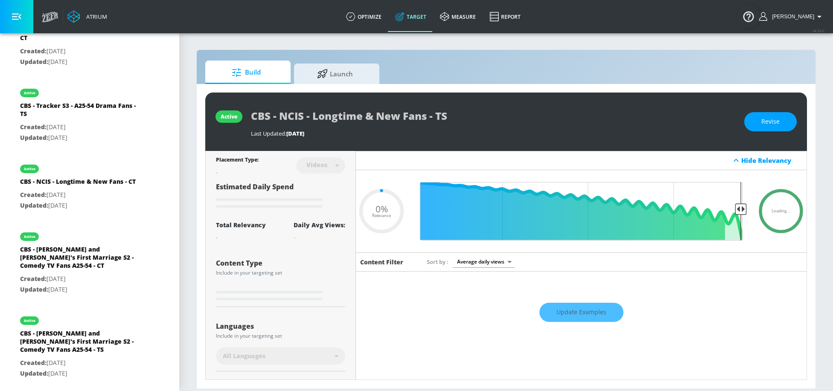
type input "0.5"
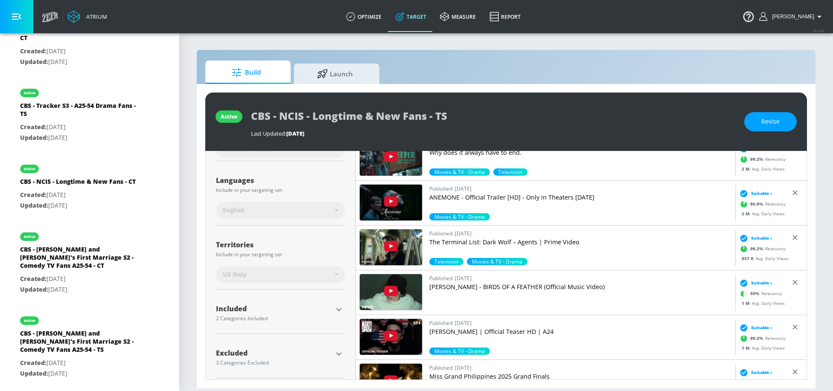
scroll to position [140, 0]
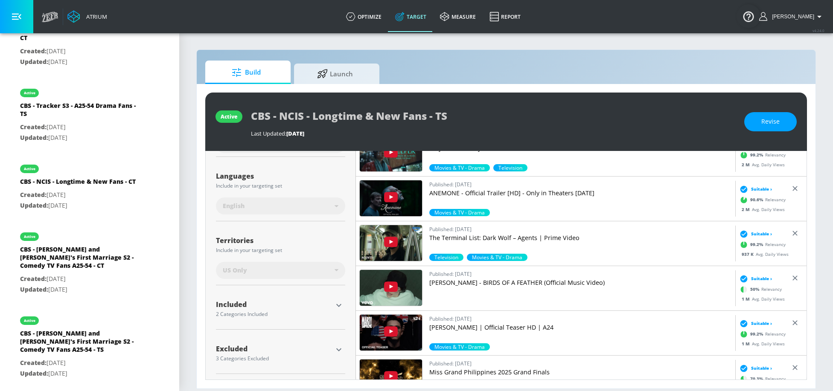
click at [338, 305] on icon "button" at bounding box center [338, 305] width 5 height 3
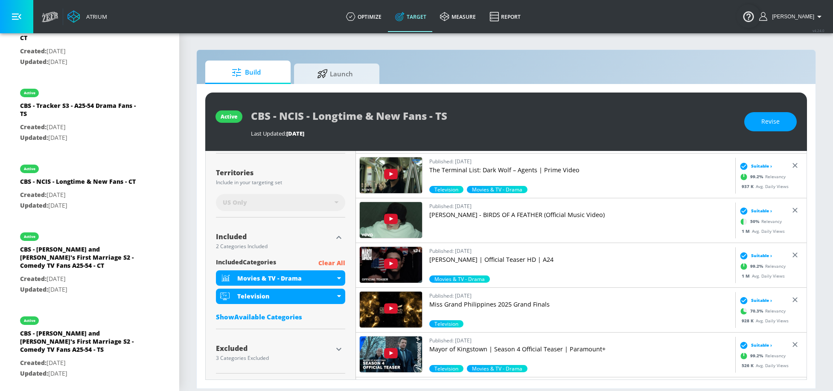
scroll to position [0, 0]
